Goal: Understand process/instructions: Learn how to perform a task or action

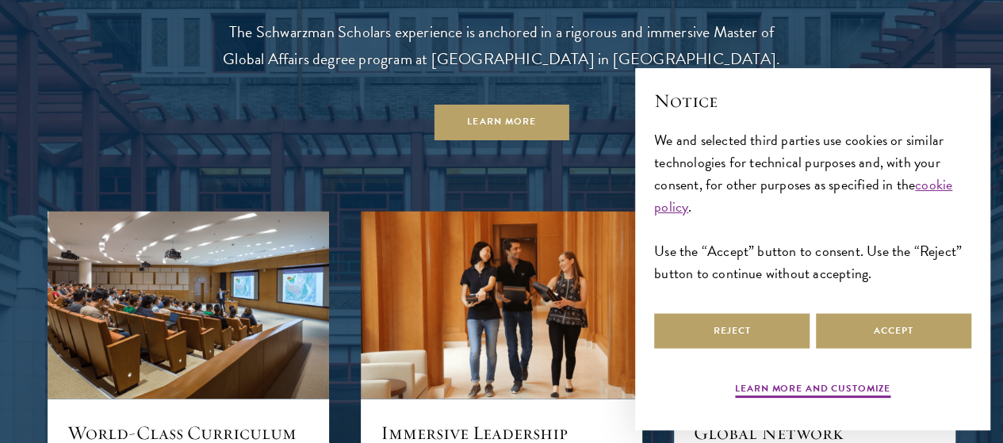
scroll to position [1420, 0]
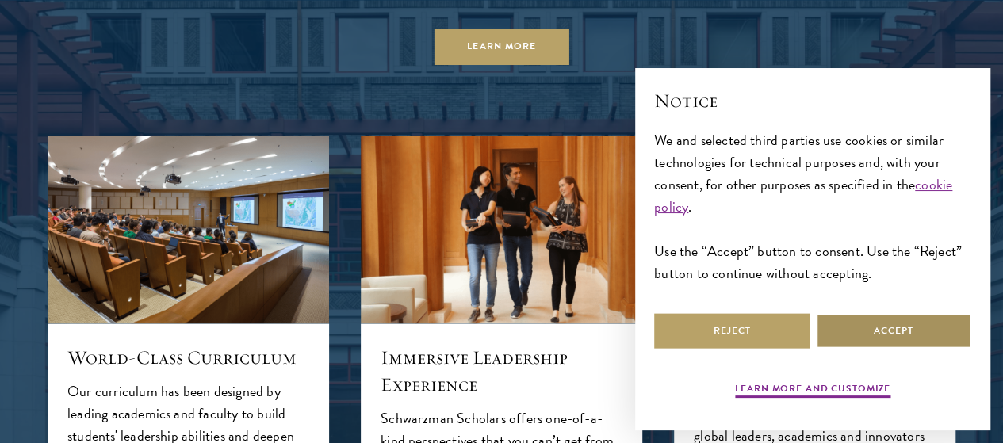
click at [881, 324] on button "Accept" at bounding box center [893, 331] width 155 height 36
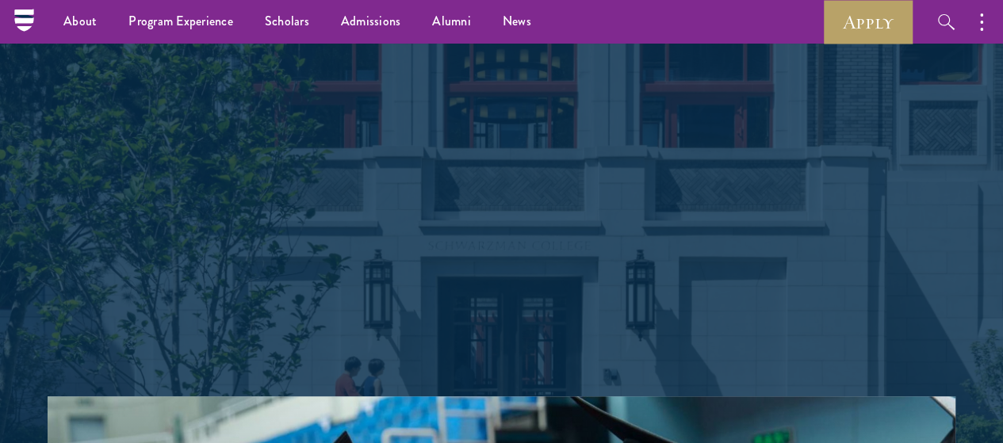
scroll to position [0, 0]
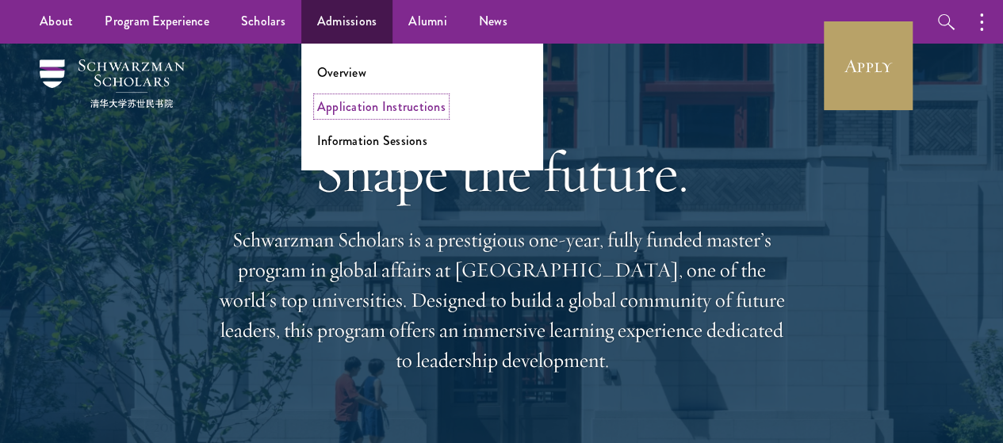
click at [374, 112] on link "Application Instructions" at bounding box center [381, 106] width 128 height 18
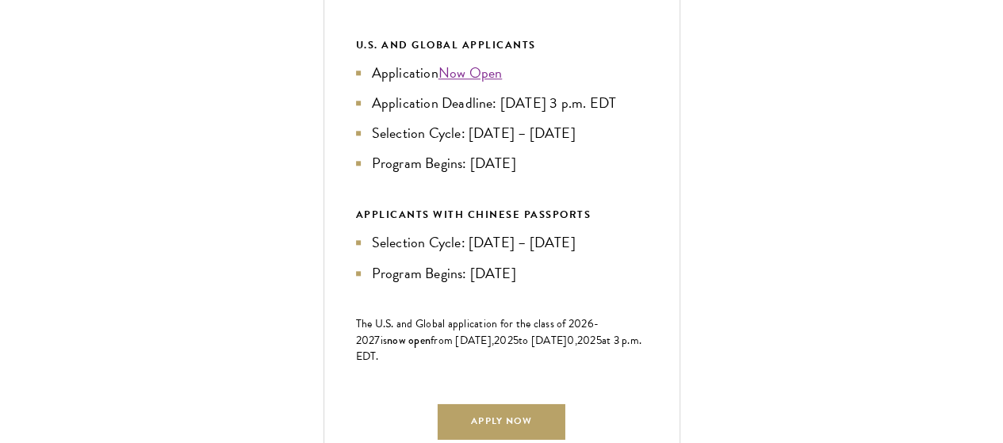
scroll to position [808, 0]
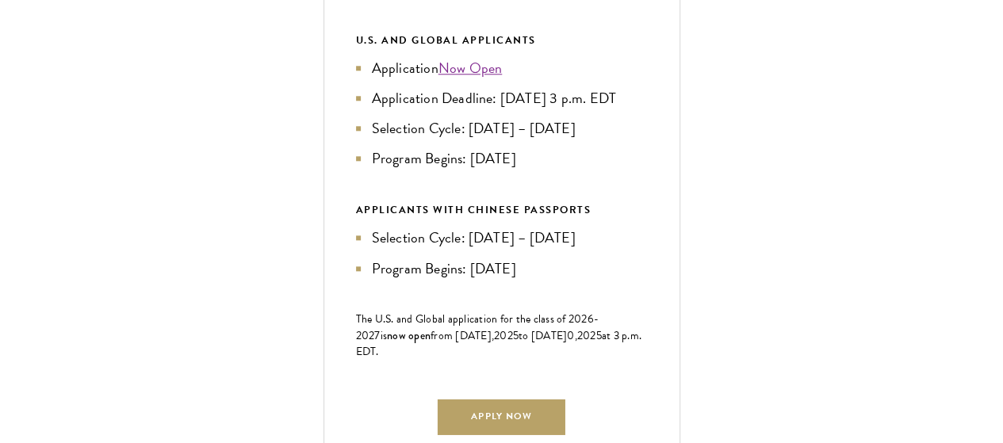
drag, startPoint x: 0, startPoint y: 0, endPoint x: 1014, endPoint y: 128, distance: 1021.8
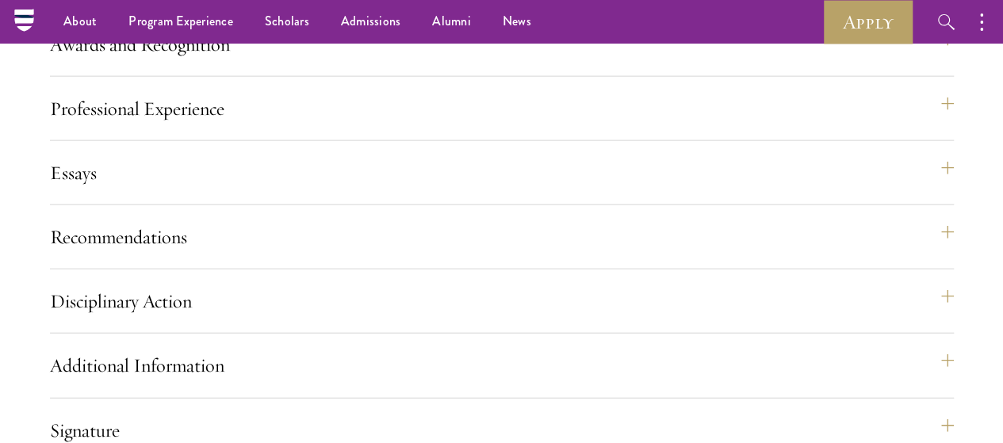
scroll to position [1706, 0]
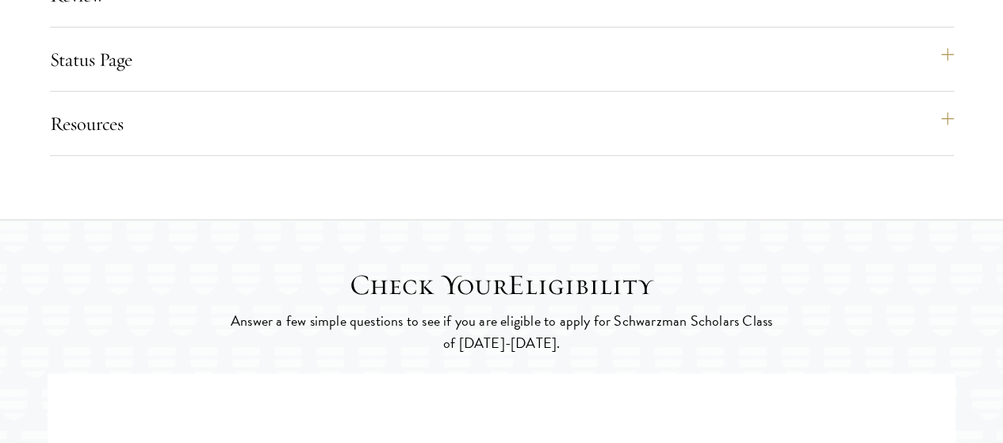
scroll to position [2305, 0]
